Goal: Communication & Community: Answer question/provide support

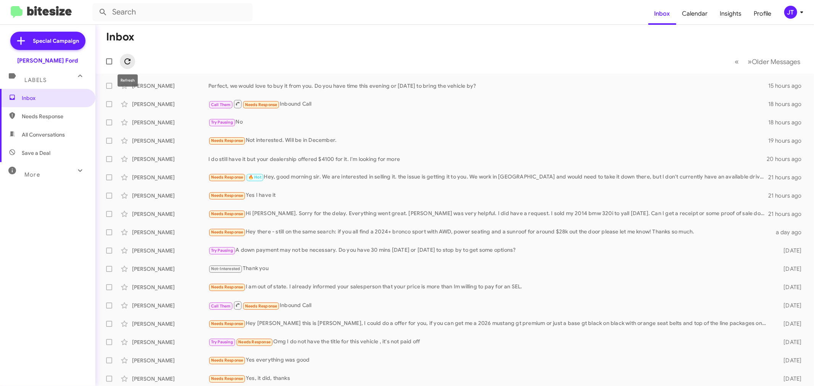
click at [132, 61] on icon at bounding box center [127, 61] width 9 height 9
click at [129, 65] on icon at bounding box center [127, 61] width 9 height 9
click at [123, 58] on icon at bounding box center [127, 61] width 9 height 9
click at [123, 57] on icon at bounding box center [127, 61] width 9 height 9
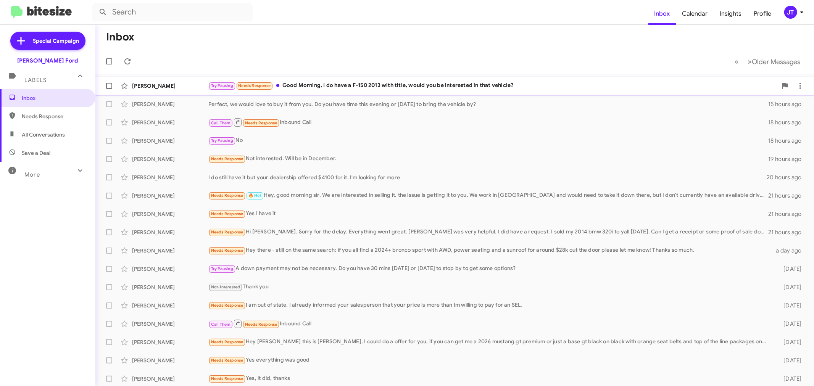
click at [428, 90] on div "Try Pausing Needs Response Good Morning, I do have a F-150 2013 with title, wou…" at bounding box center [492, 85] width 569 height 9
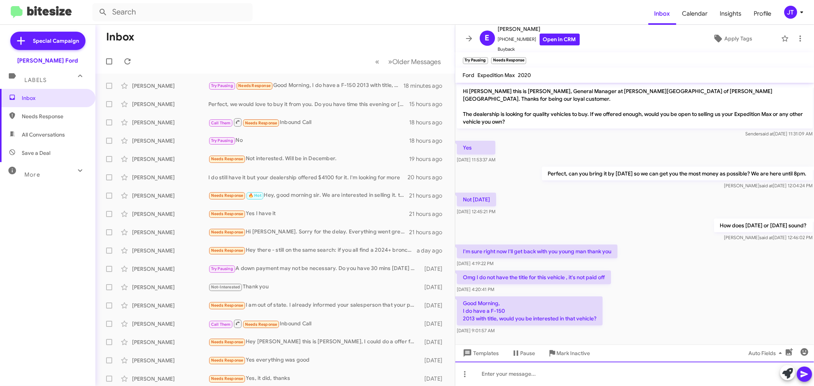
click at [548, 376] on div at bounding box center [634, 374] width 359 height 24
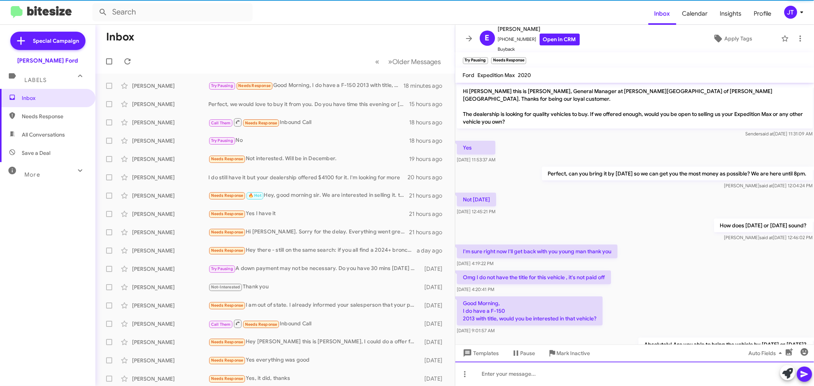
scroll to position [27, 0]
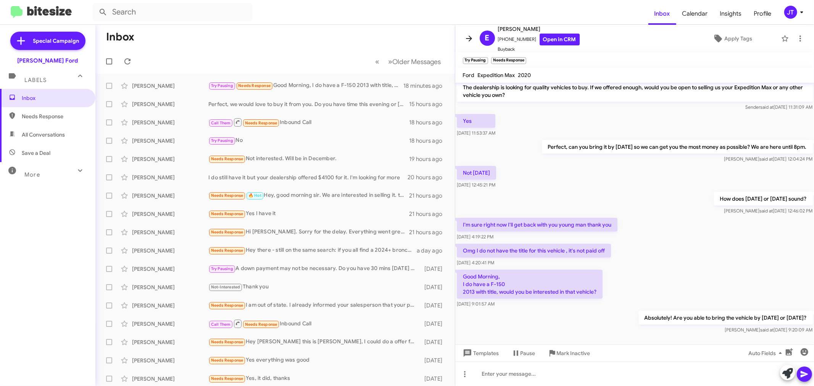
click at [464, 36] on icon at bounding box center [468, 38] width 9 height 9
